Goal: Task Accomplishment & Management: Manage account settings

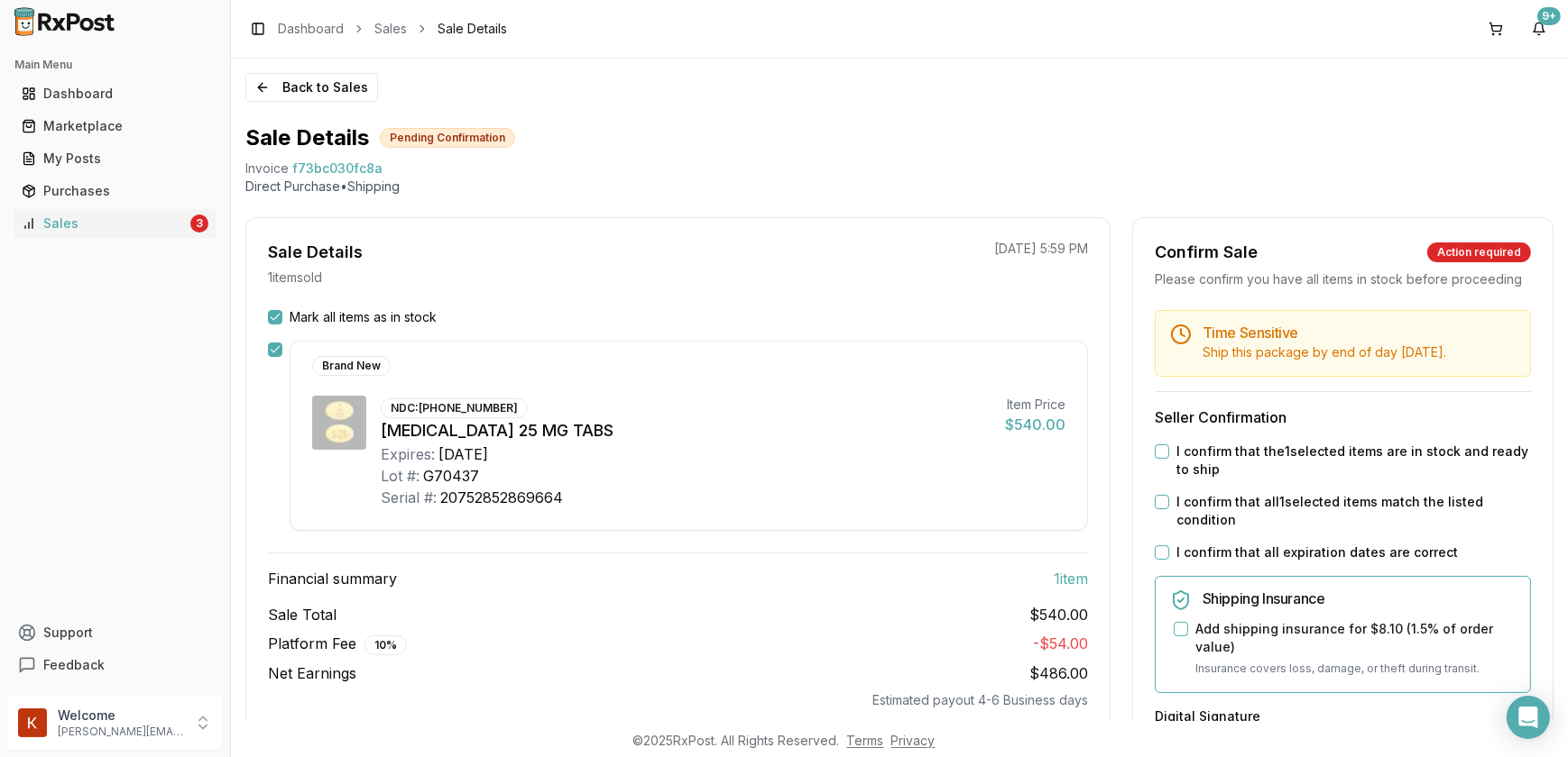
scroll to position [245, 0]
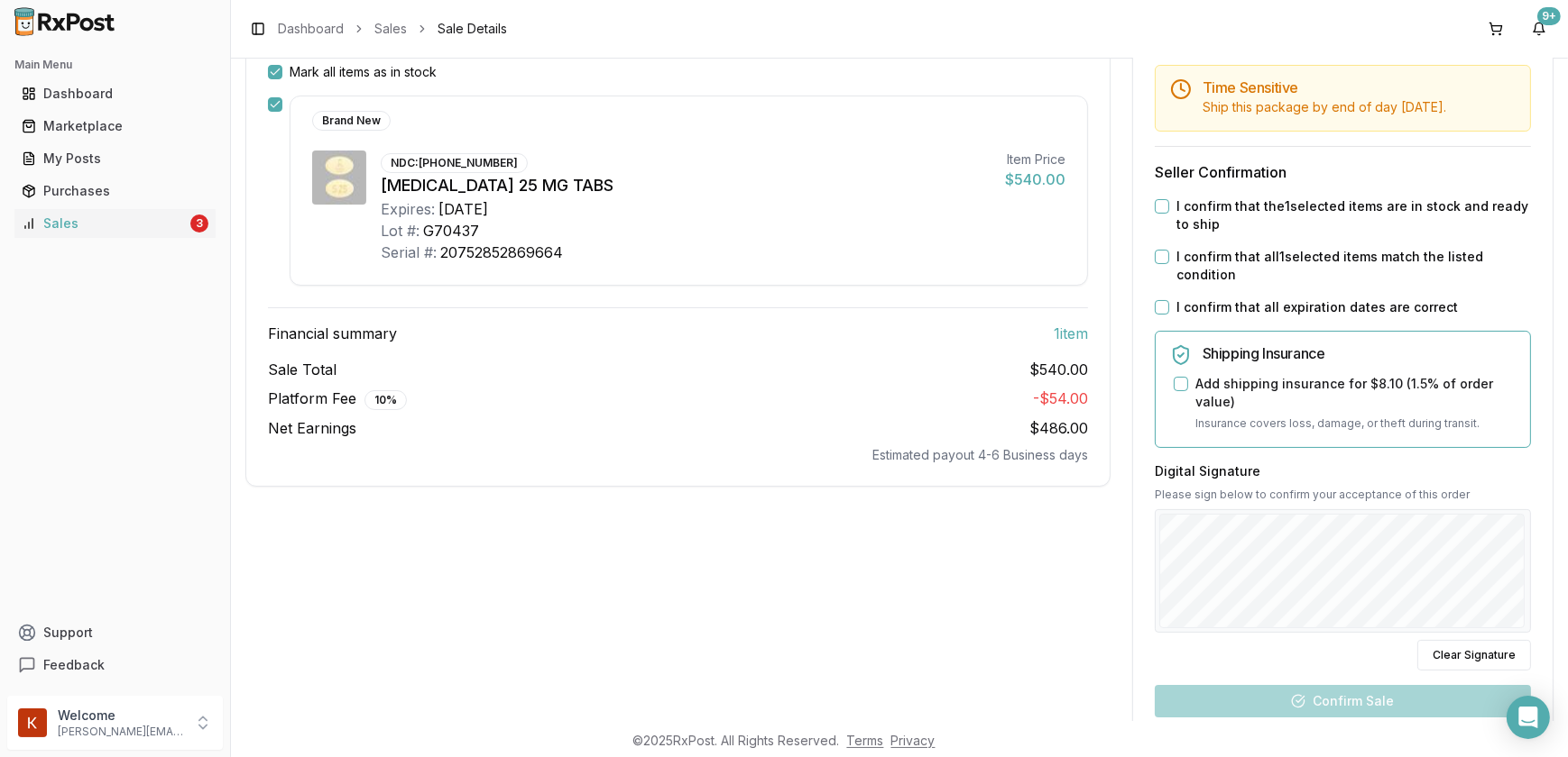
click at [1161, 214] on button "I confirm that the 1 selected items are in stock and ready to ship" at bounding box center [1161, 206] width 14 height 14
click at [1163, 282] on div "I confirm that all 1 selected items match the listed condition" at bounding box center [1343, 266] width 376 height 36
click at [1157, 264] on button "I confirm that all 1 selected items match the listed condition" at bounding box center [1161, 256] width 14 height 14
click at [1159, 314] on button "I confirm that all expiration dates are correct" at bounding box center [1161, 307] width 14 height 14
click at [1174, 391] on button "Add shipping insurance for $8.10 ( 1.5 % of order value)" at bounding box center [1180, 384] width 14 height 14
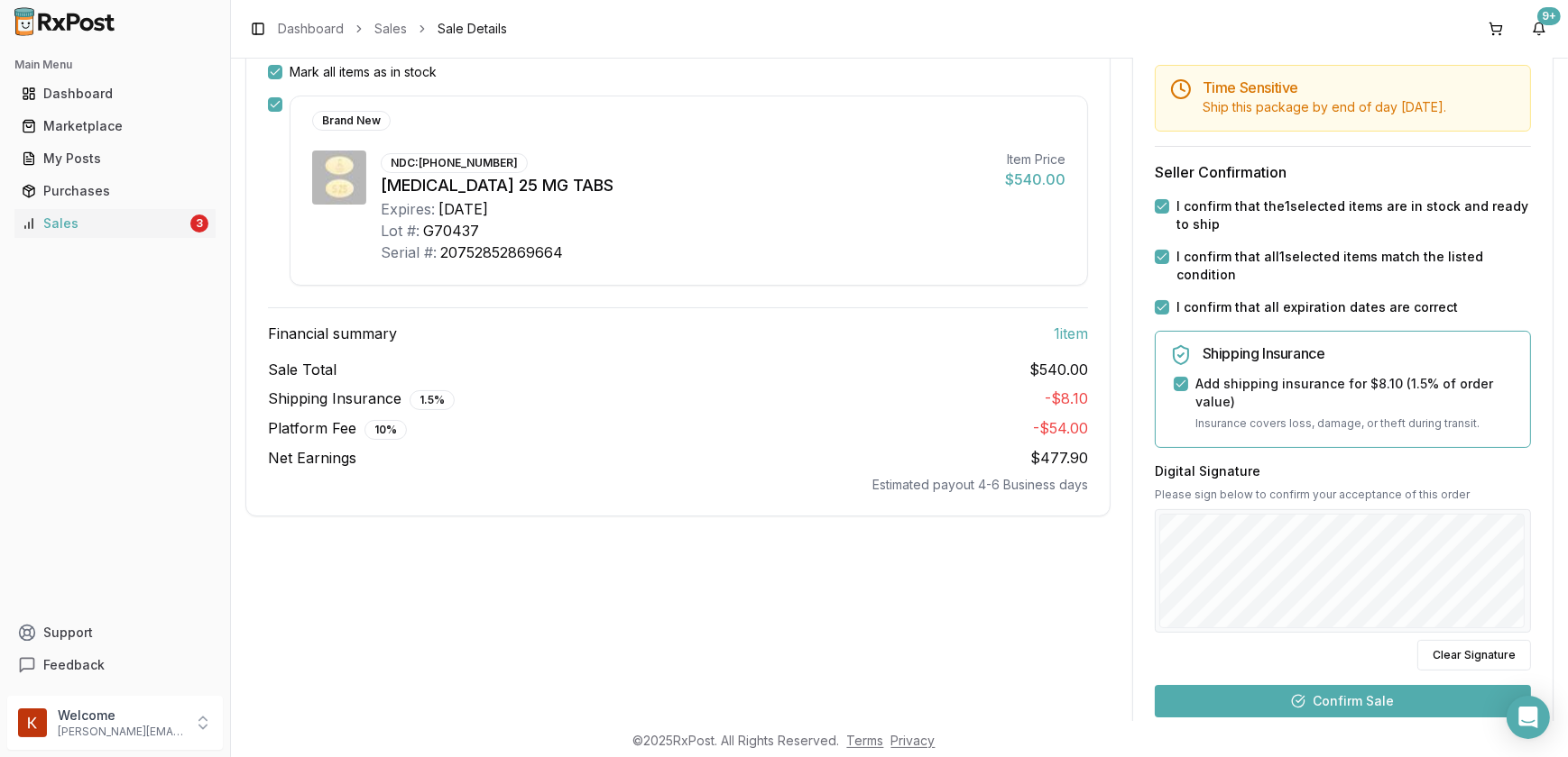
scroll to position [471, 0]
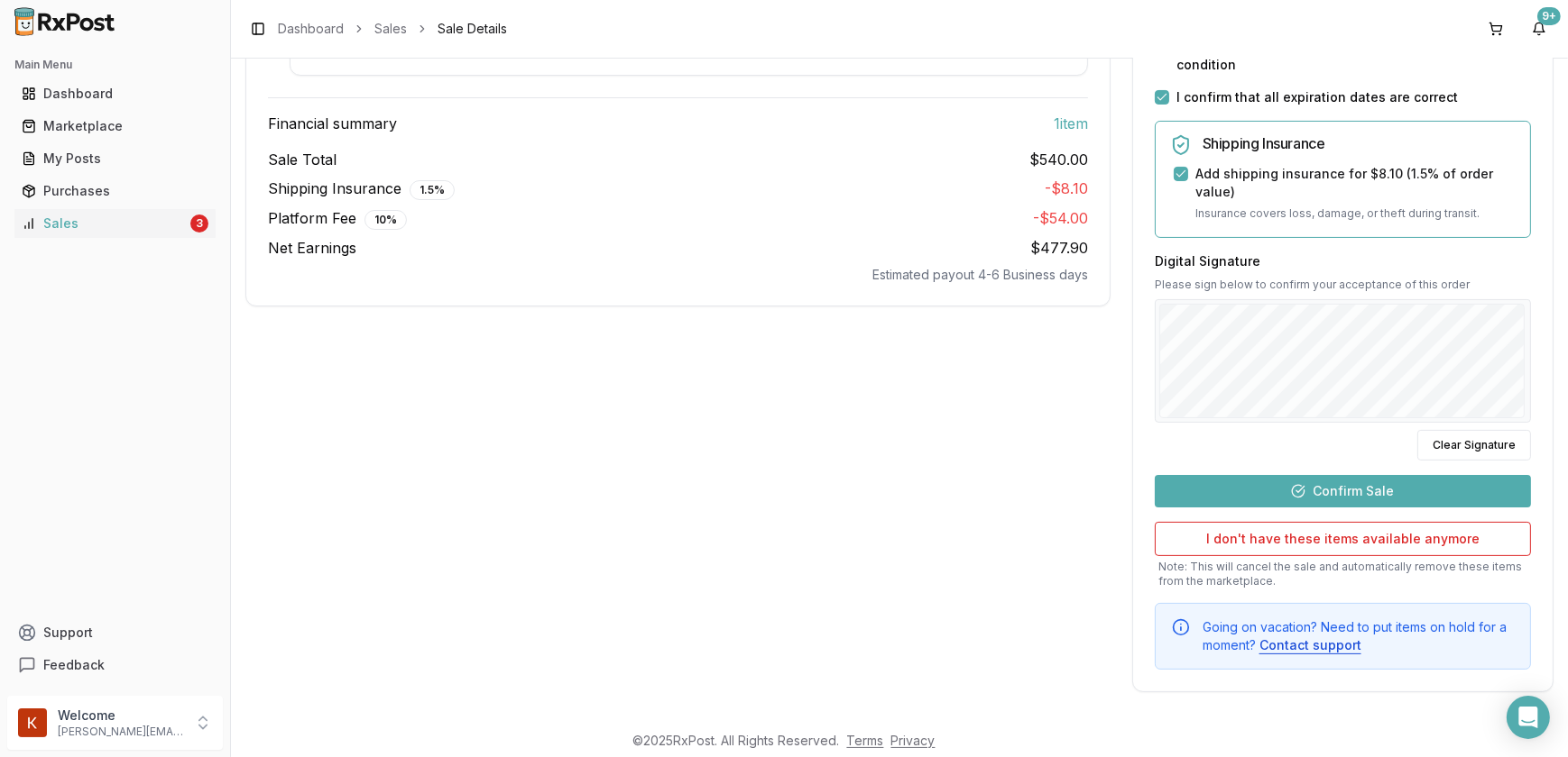
click at [1303, 505] on button "Confirm Sale" at bounding box center [1343, 491] width 376 height 32
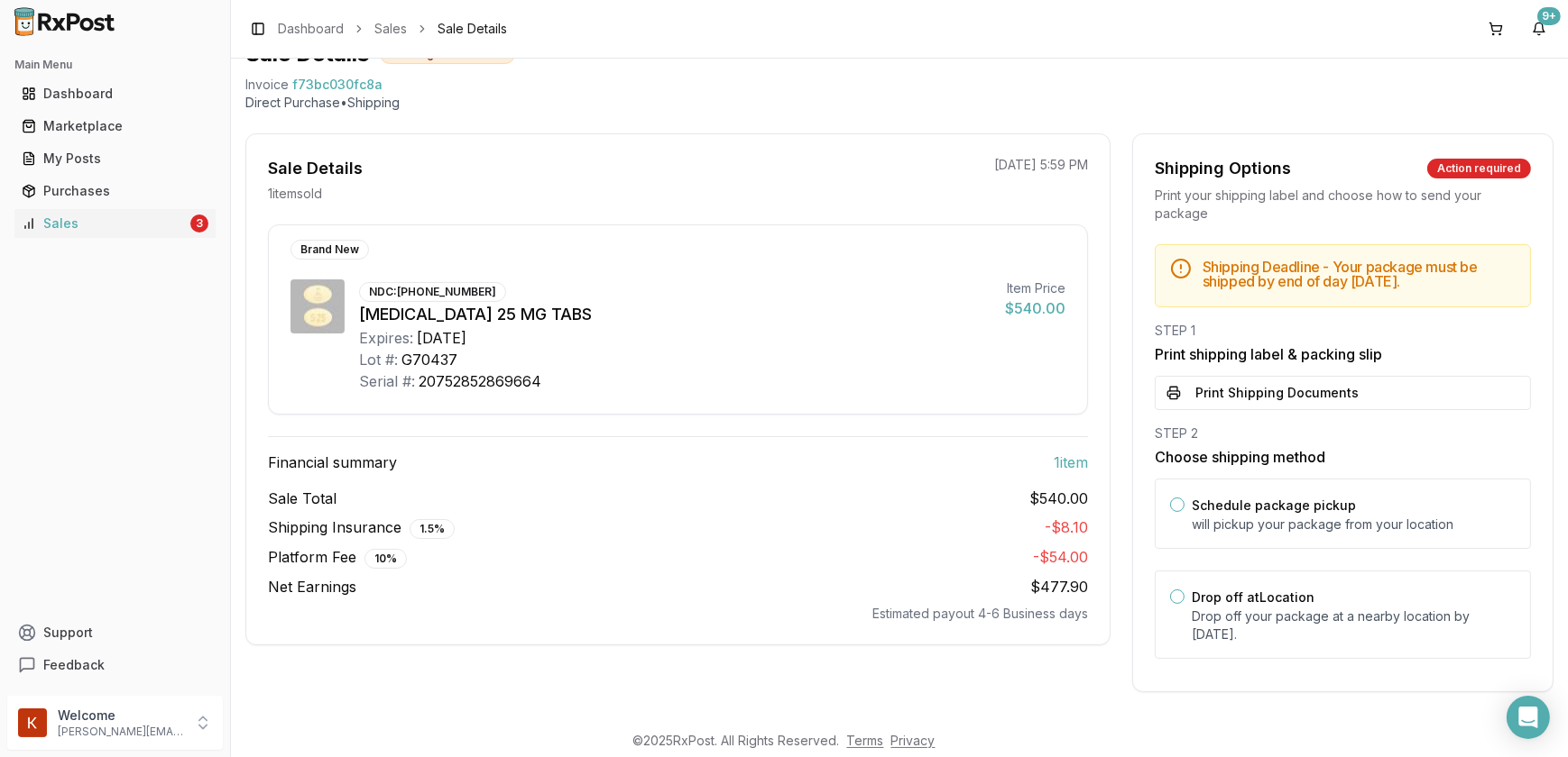
scroll to position [97, 0]
click at [1245, 384] on button "Print Shipping Documents" at bounding box center [1343, 393] width 376 height 34
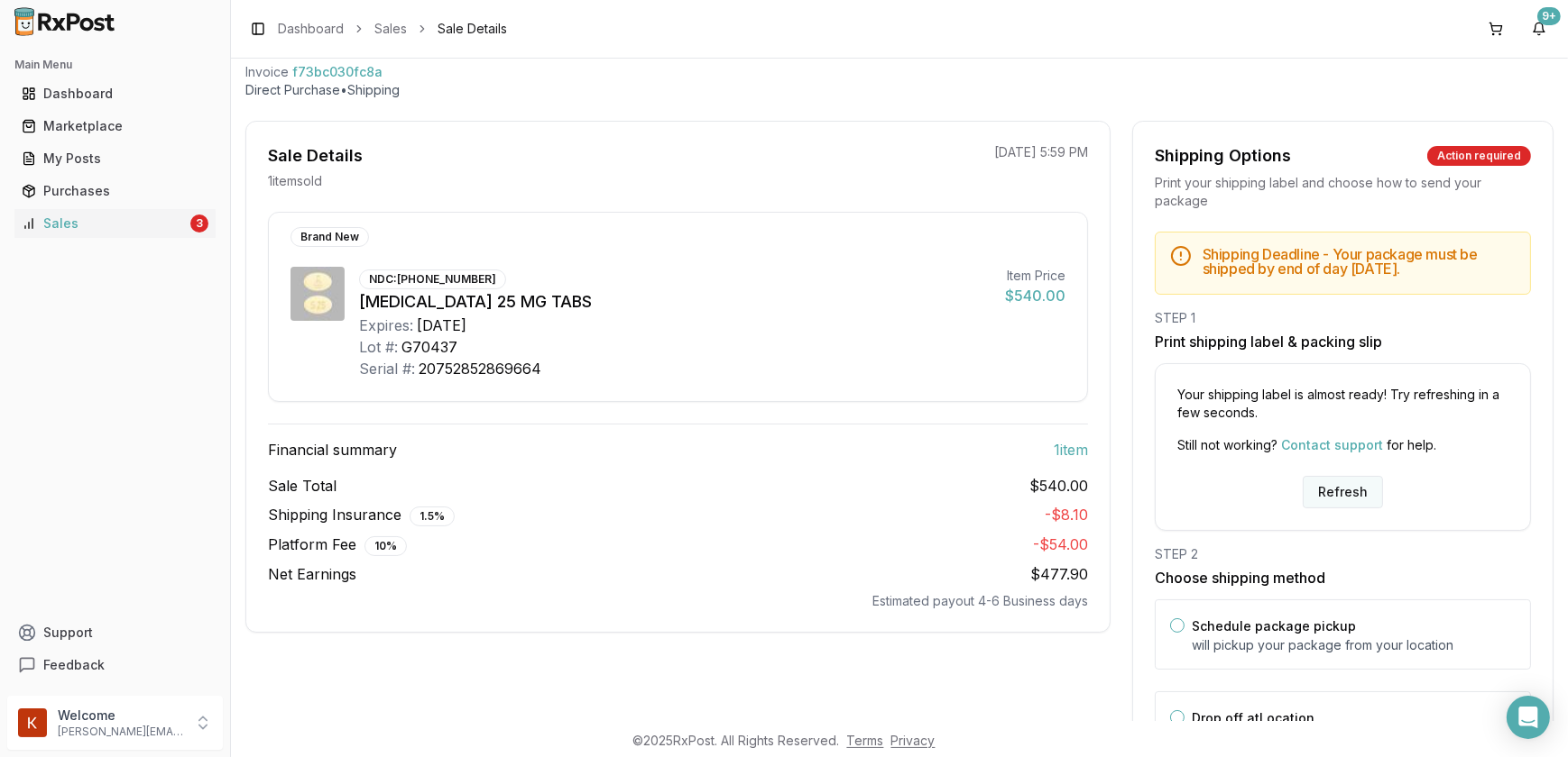
click at [1337, 505] on button "Refresh" at bounding box center [1343, 492] width 80 height 32
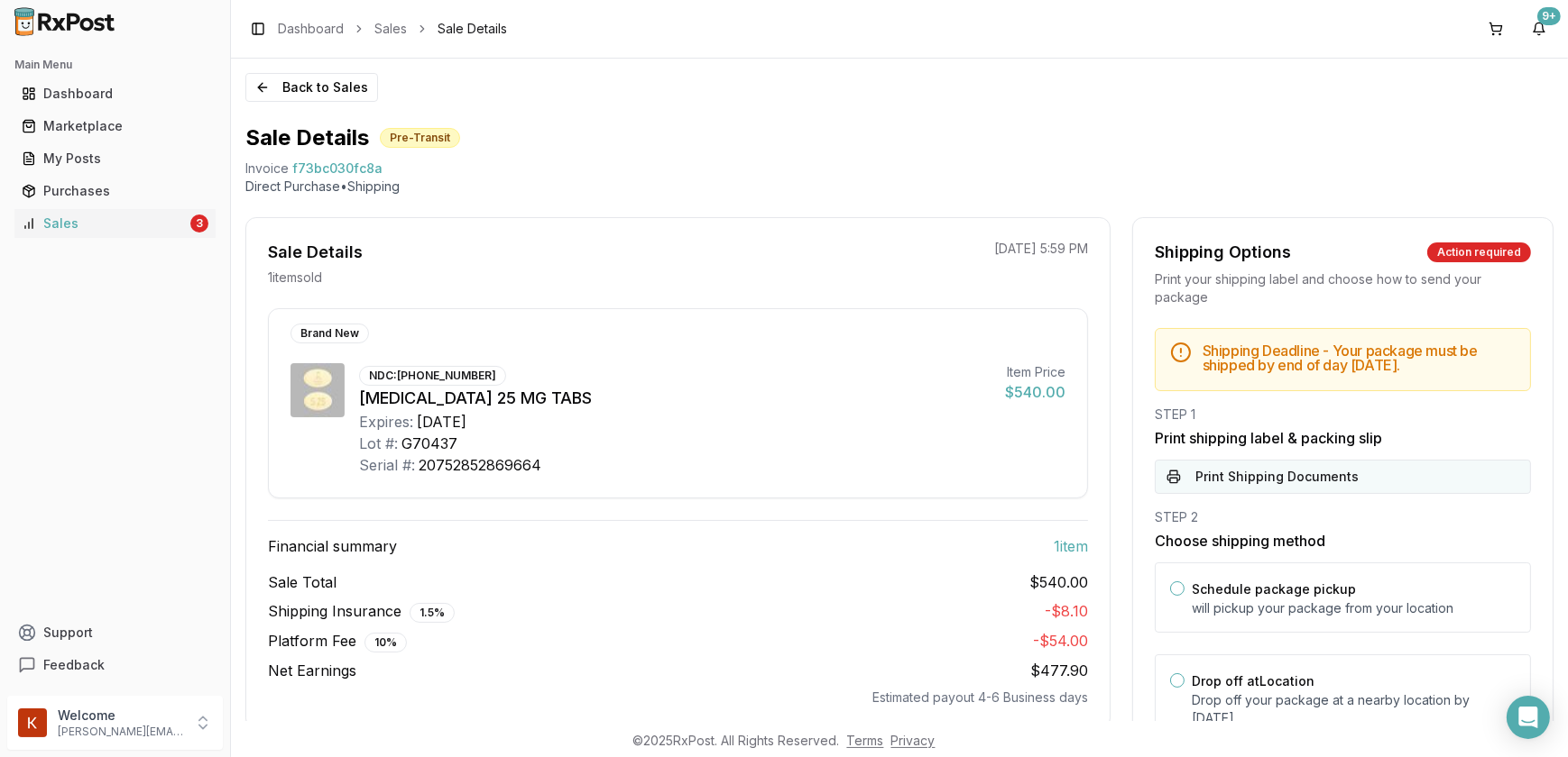
click at [1298, 483] on button "Print Shipping Documents" at bounding box center [1343, 477] width 376 height 34
click at [1177, 700] on div "Drop off at Location Drop off your package at a nearby location by [DATE] ." at bounding box center [1343, 698] width 376 height 88
